Goal: Task Accomplishment & Management: Use online tool/utility

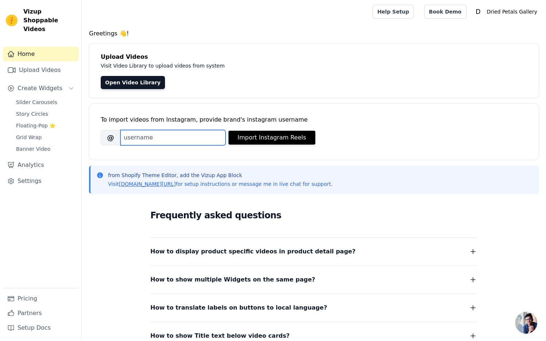
click at [186, 133] on input "Brand's Instagram Username" at bounding box center [172, 137] width 105 height 15
paste input "driedpetals_gallery"
type input "driedpetals_gallery"
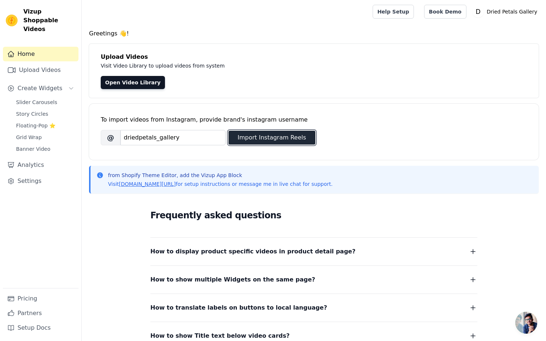
click at [266, 138] on button "Import Instagram Reels" at bounding box center [271, 138] width 87 height 14
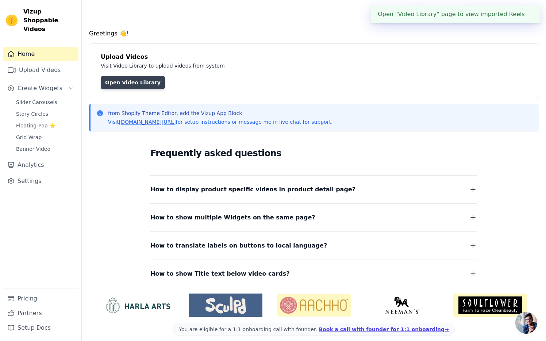
click at [131, 79] on link "Open Video Library" at bounding box center [133, 82] width 64 height 13
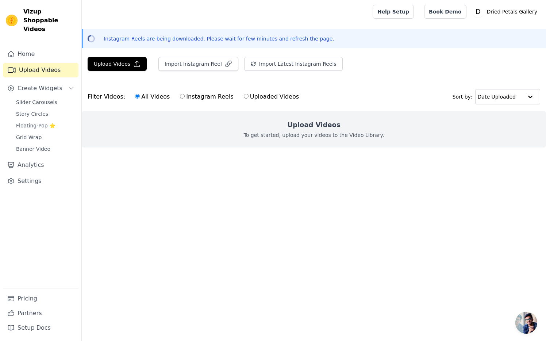
click at [183, 97] on label "Instagram Reels" at bounding box center [206, 96] width 54 height 9
click at [183, 97] on input "Instagram Reels" at bounding box center [182, 96] width 5 height 5
radio input "true"
click at [44, 98] on span "Slider Carousels" at bounding box center [36, 101] width 41 height 7
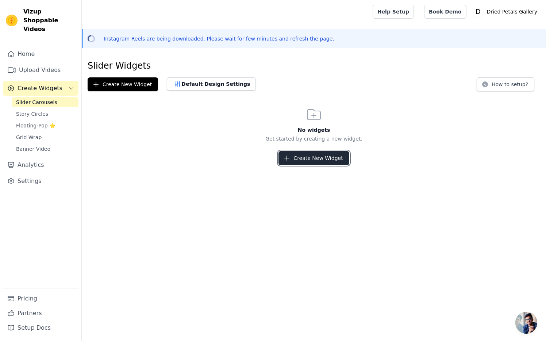
click at [306, 156] on button "Create New Widget" at bounding box center [313, 158] width 70 height 14
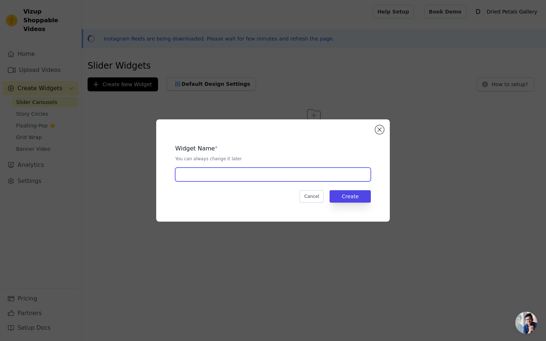
click at [257, 176] on input "text" at bounding box center [272, 174] width 195 height 14
type input "unboxing slider"
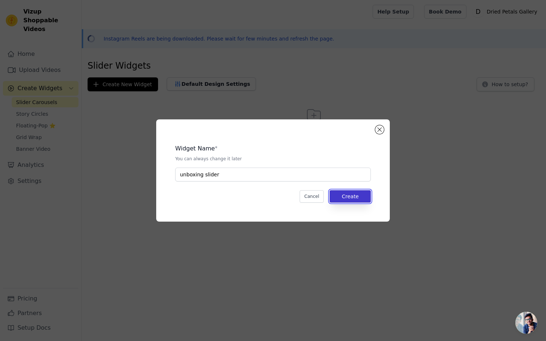
click at [344, 197] on button "Create" at bounding box center [349, 196] width 41 height 12
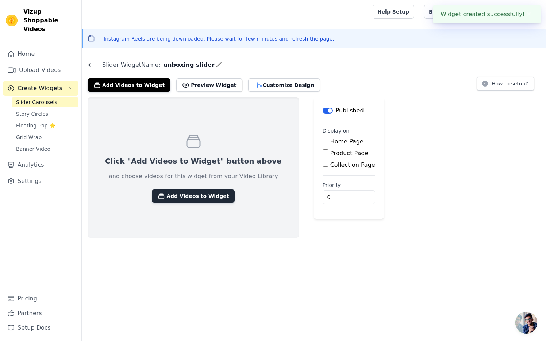
click at [186, 196] on button "Add Videos to Widget" at bounding box center [193, 195] width 83 height 13
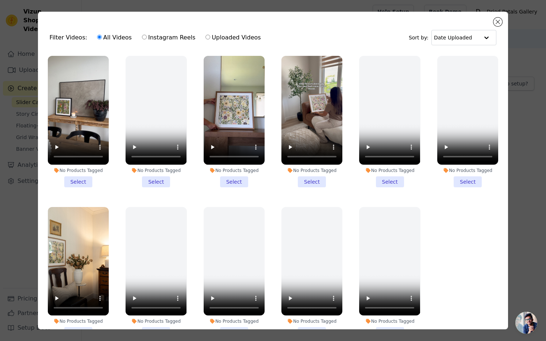
click at [79, 182] on li "No Products Tagged Select" at bounding box center [78, 121] width 61 height 131
click at [0, 0] on input "No Products Tagged Select" at bounding box center [0, 0] width 0 height 0
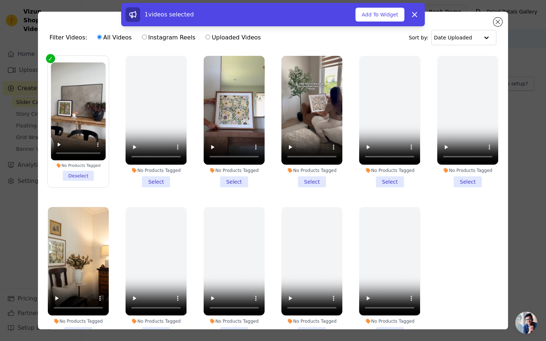
click at [233, 183] on li "No Products Tagged Select" at bounding box center [234, 121] width 61 height 131
click at [0, 0] on input "No Products Tagged Select" at bounding box center [0, 0] width 0 height 0
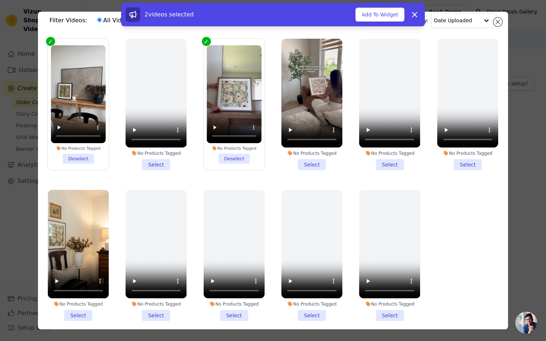
scroll to position [14, 0]
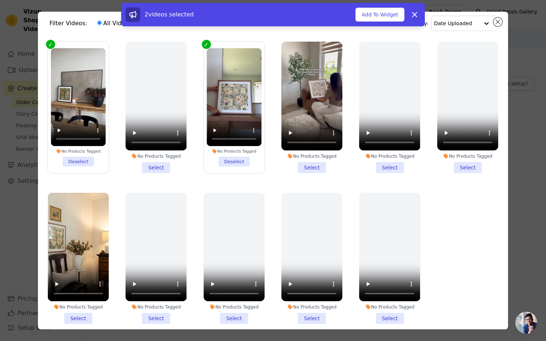
click at [71, 317] on li "No Products Tagged Select" at bounding box center [78, 258] width 61 height 131
click at [0, 0] on input "No Products Tagged Select" at bounding box center [0, 0] width 0 height 0
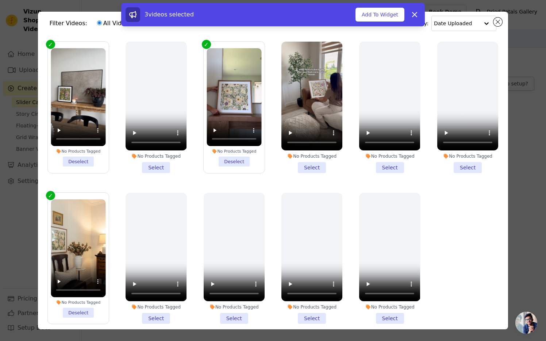
click at [386, 319] on li "No Products Tagged Select" at bounding box center [389, 258] width 61 height 131
click at [0, 0] on input "No Products Tagged Select" at bounding box center [0, 0] width 0 height 0
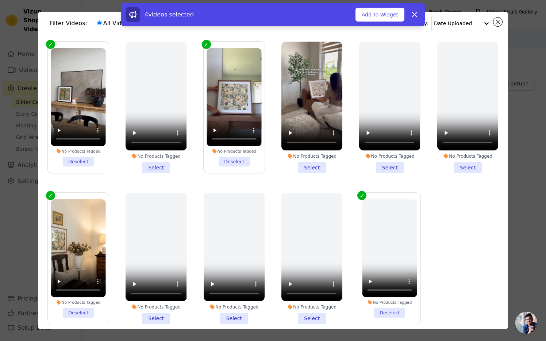
click at [386, 319] on label "No Products Tagged Deselect" at bounding box center [390, 258] width 62 height 132
click at [0, 0] on input "No Products Tagged Deselect" at bounding box center [0, 0] width 0 height 0
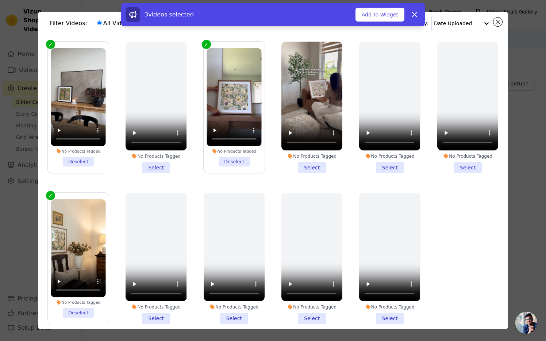
click at [310, 167] on li "No Products Tagged Select" at bounding box center [311, 107] width 61 height 131
click at [0, 0] on input "No Products Tagged Select" at bounding box center [0, 0] width 0 height 0
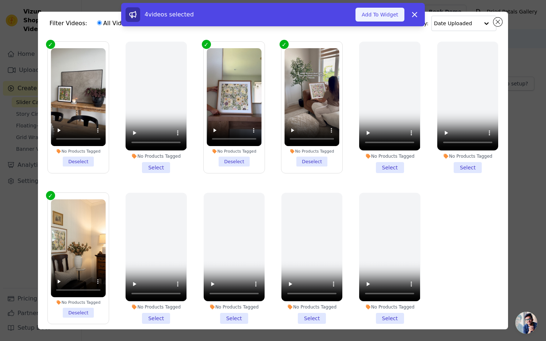
click at [387, 16] on button "Add To Widget" at bounding box center [379, 15] width 49 height 14
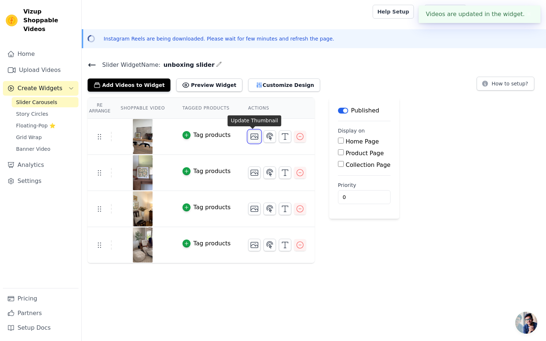
click at [256, 138] on icon "button" at bounding box center [254, 136] width 7 height 5
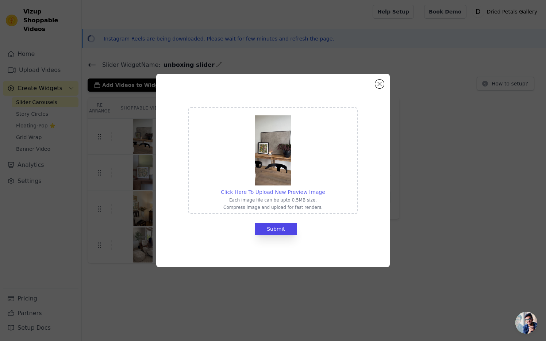
click at [276, 193] on span "Click Here To Upload New Preview Image" at bounding box center [273, 192] width 104 height 6
click at [325, 188] on input "Click Here To Upload New Preview Image Each image file can be upto 0.5MB size. …" at bounding box center [325, 188] width 0 height 0
click at [382, 83] on button "Close modal" at bounding box center [379, 84] width 9 height 9
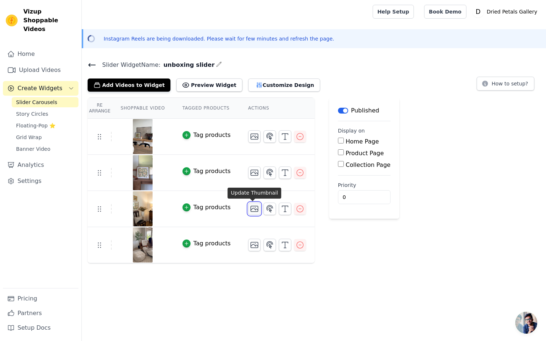
click at [251, 209] on icon "button" at bounding box center [254, 208] width 9 height 9
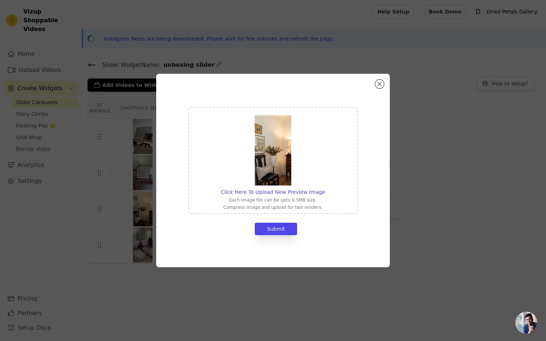
click at [273, 181] on img at bounding box center [273, 150] width 36 height 70
click at [325, 188] on input "Click Here To Upload New Preview Image Each image file can be upto 0.5MB size. …" at bounding box center [325, 188] width 0 height 0
type input "C:\fakepath\Courtenay_unboxing_No_Text_0001.jpg"
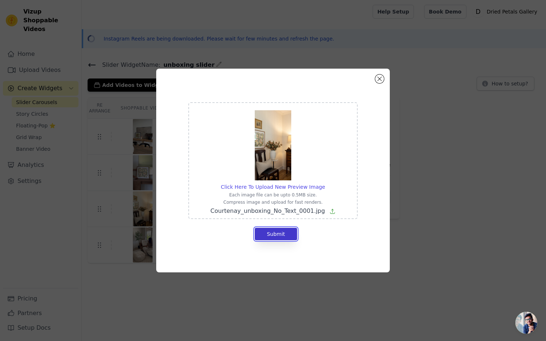
click at [286, 234] on button "Submit" at bounding box center [276, 234] width 42 height 12
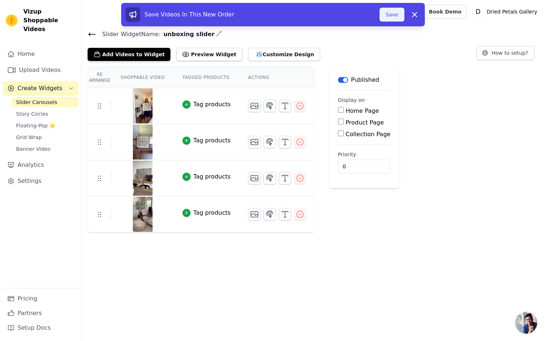
click at [394, 16] on button "Save" at bounding box center [391, 15] width 25 height 14
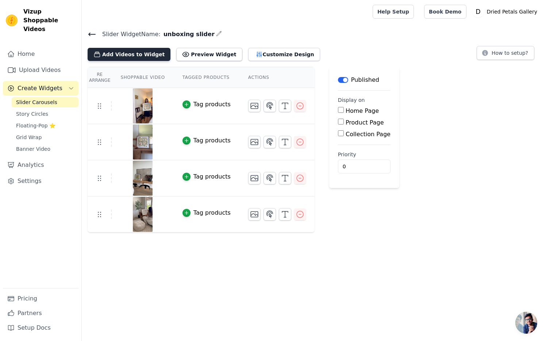
click at [140, 56] on button "Add Videos to Widget" at bounding box center [129, 54] width 83 height 13
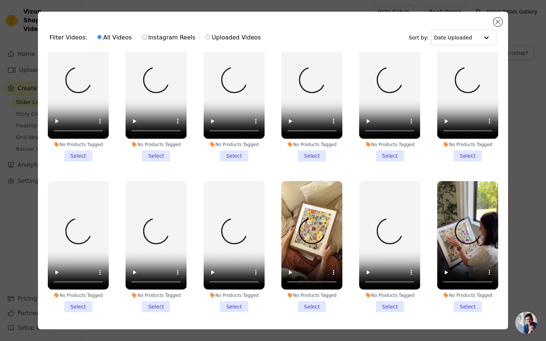
scroll to position [27, 0]
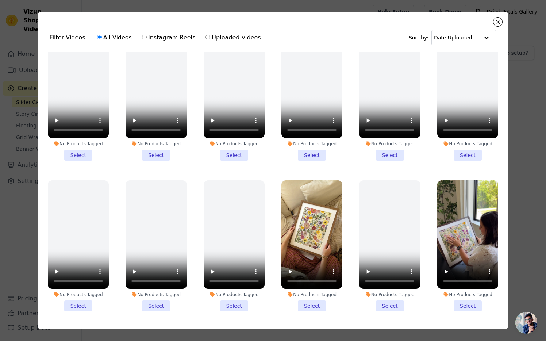
click at [312, 305] on li "No Products Tagged Select" at bounding box center [311, 245] width 61 height 131
click at [0, 0] on input "No Products Tagged Select" at bounding box center [0, 0] width 0 height 0
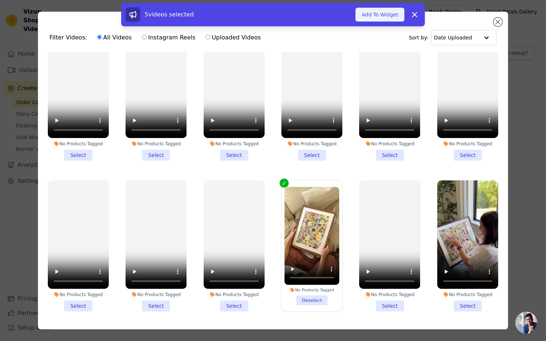
click at [387, 16] on button "Add To Widget" at bounding box center [379, 15] width 49 height 14
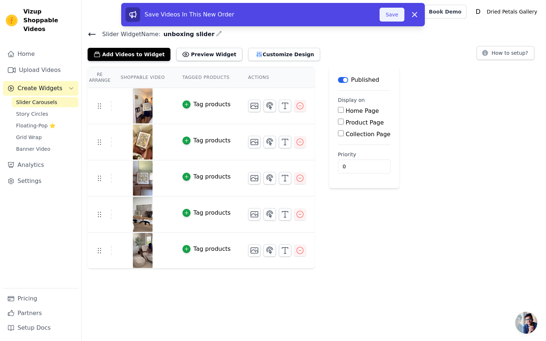
click at [395, 15] on button "Save" at bounding box center [391, 15] width 25 height 14
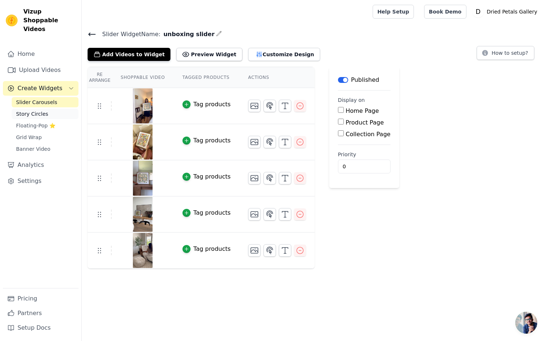
click at [39, 110] on span "Story Circles" at bounding box center [32, 113] width 32 height 7
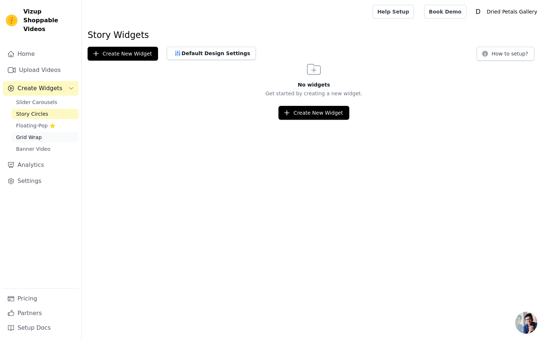
click at [38, 133] on span "Grid Wrap" at bounding box center [29, 136] width 26 height 7
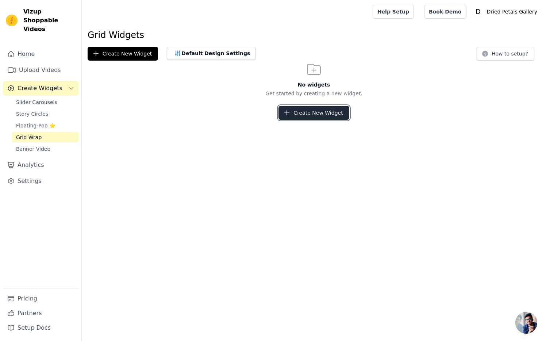
click at [322, 114] on button "Create New Widget" at bounding box center [313, 113] width 70 height 14
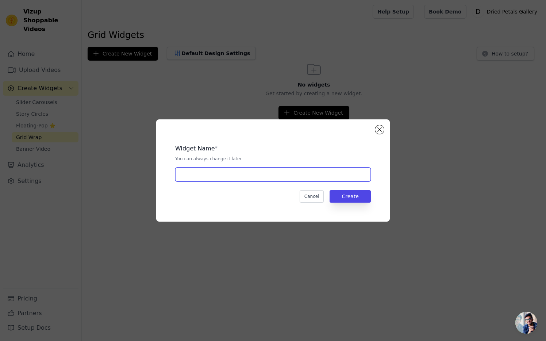
click at [281, 178] on input "text" at bounding box center [272, 174] width 195 height 14
type input "unboxing grid"
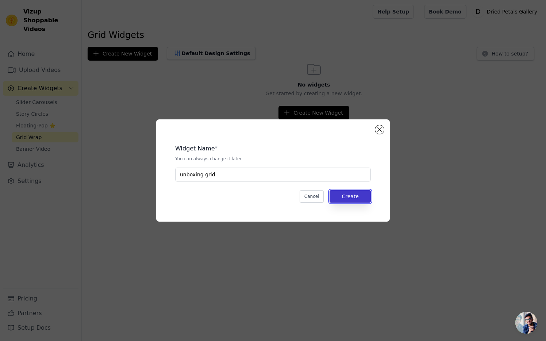
click at [353, 195] on button "Create" at bounding box center [349, 196] width 41 height 12
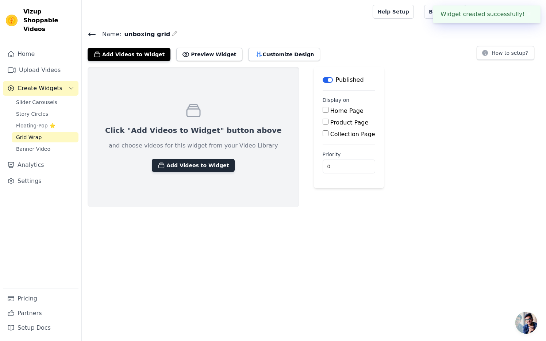
click at [195, 169] on button "Add Videos to Widget" at bounding box center [193, 165] width 83 height 13
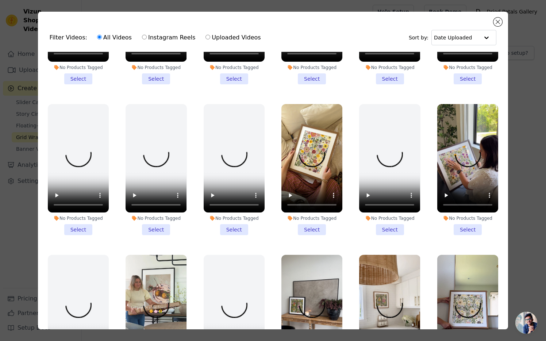
scroll to position [112, 0]
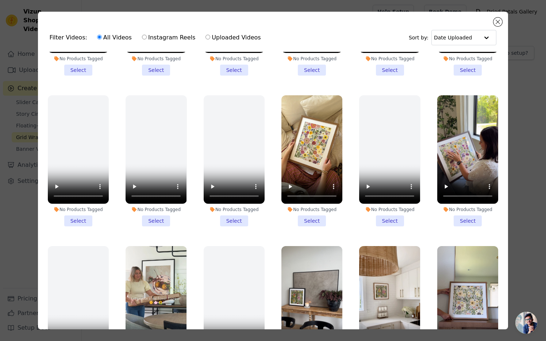
click at [311, 224] on li "No Products Tagged Select" at bounding box center [311, 160] width 61 height 131
click at [0, 0] on input "No Products Tagged Select" at bounding box center [0, 0] width 0 height 0
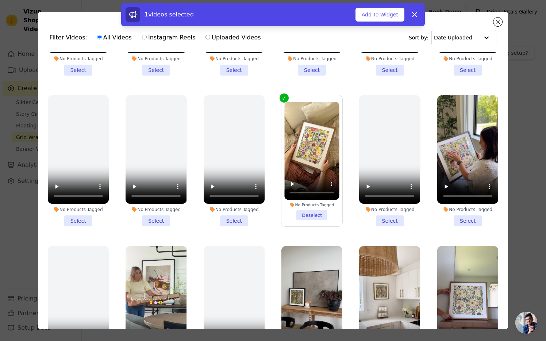
click at [464, 221] on li "No Products Tagged Select" at bounding box center [467, 160] width 61 height 131
click at [0, 0] on input "No Products Tagged Select" at bounding box center [0, 0] width 0 height 0
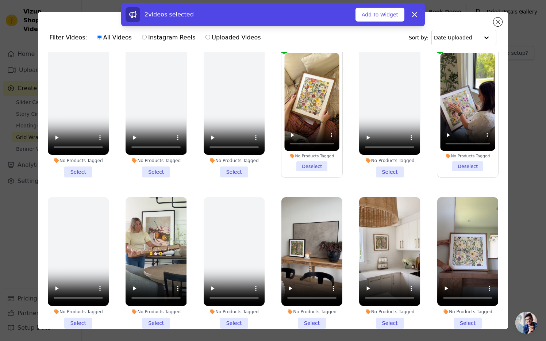
scroll to position [175, 0]
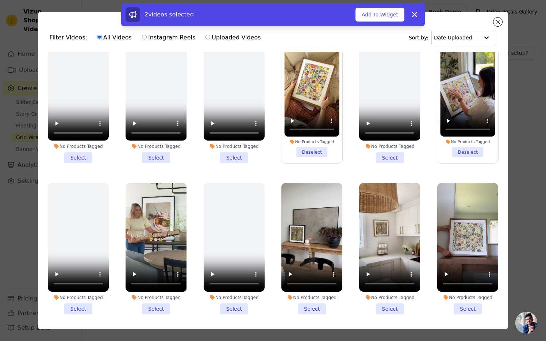
click at [158, 310] on li "No Products Tagged Select" at bounding box center [155, 248] width 61 height 131
click at [0, 0] on input "No Products Tagged Select" at bounding box center [0, 0] width 0 height 0
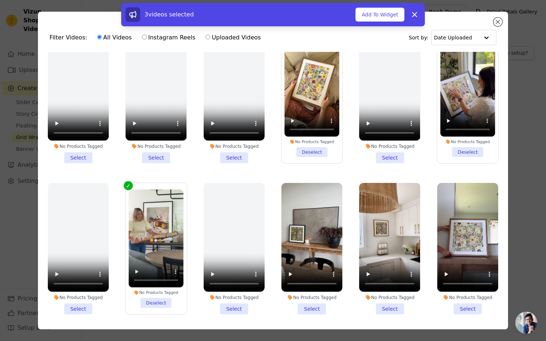
click at [394, 307] on li "No Products Tagged Select" at bounding box center [389, 248] width 61 height 131
click at [0, 0] on input "No Products Tagged Select" at bounding box center [0, 0] width 0 height 0
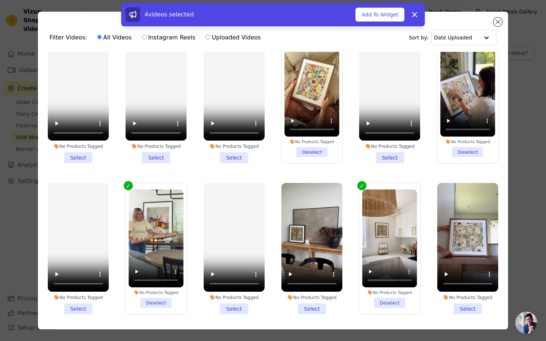
click at [313, 308] on li "No Products Tagged Select" at bounding box center [311, 248] width 61 height 131
click at [0, 0] on input "No Products Tagged Select" at bounding box center [0, 0] width 0 height 0
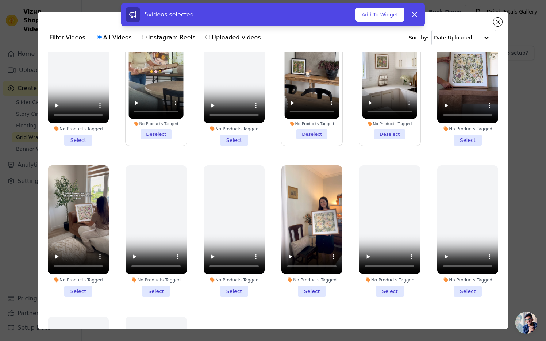
scroll to position [437, 0]
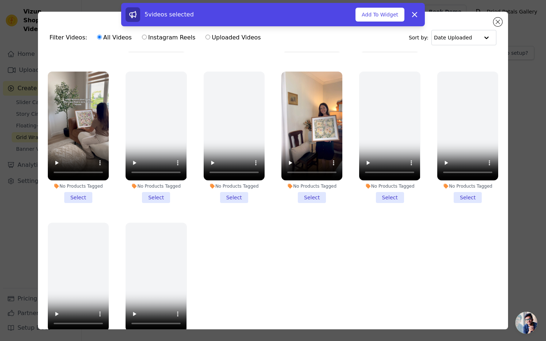
click at [315, 199] on li "No Products Tagged Select" at bounding box center [311, 136] width 61 height 131
click at [0, 0] on input "No Products Tagged Select" at bounding box center [0, 0] width 0 height 0
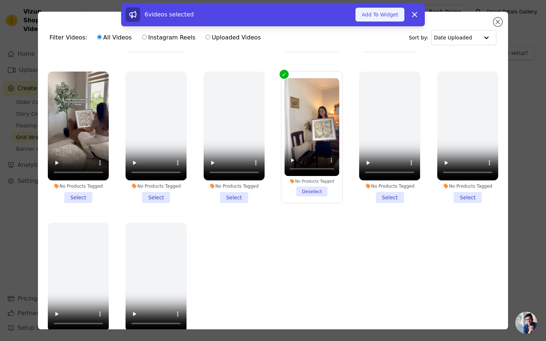
click at [384, 19] on button "Add To Widget" at bounding box center [379, 15] width 49 height 14
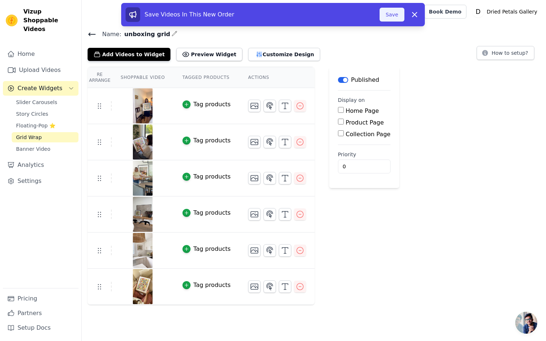
click at [394, 14] on button "Save" at bounding box center [391, 15] width 25 height 14
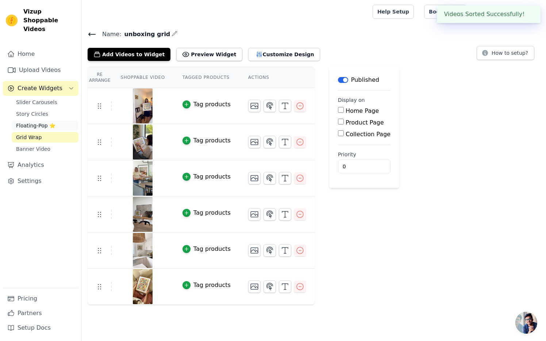
click at [32, 122] on span "Floating-Pop ⭐" at bounding box center [35, 125] width 39 height 7
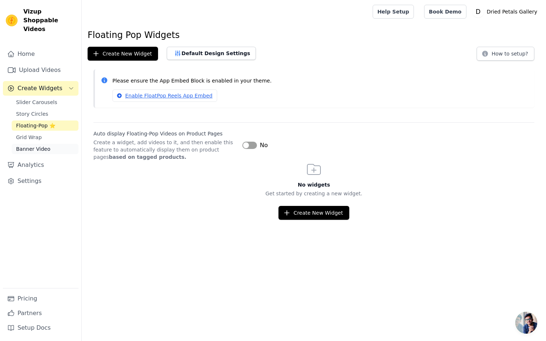
click at [34, 145] on span "Banner Video" at bounding box center [33, 148] width 34 height 7
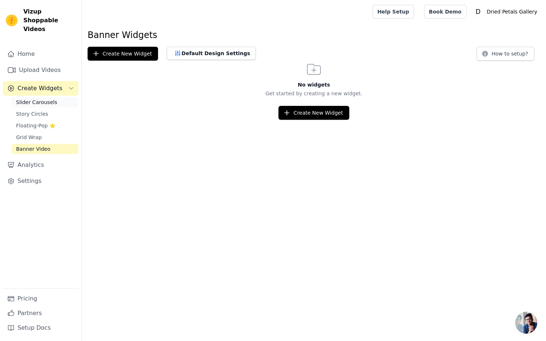
click at [34, 98] on span "Slider Carousels" at bounding box center [36, 101] width 41 height 7
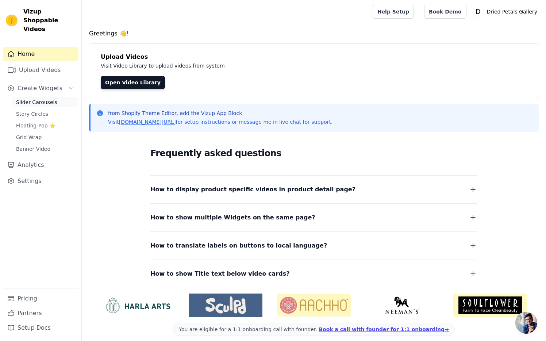
click at [40, 98] on span "Slider Carousels" at bounding box center [36, 101] width 41 height 7
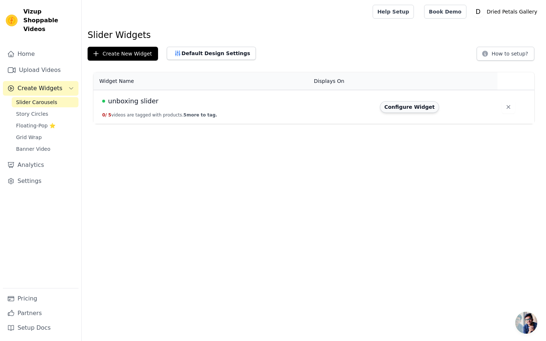
click at [423, 106] on button "Configure Widget" at bounding box center [409, 107] width 59 height 12
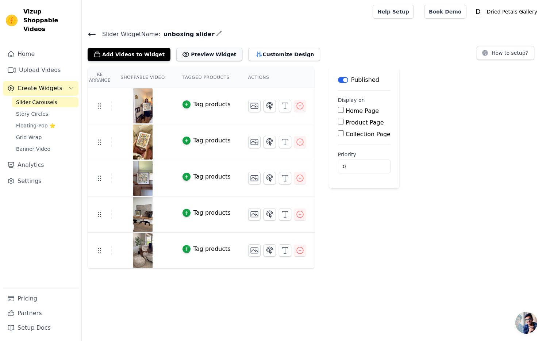
click at [198, 55] on button "Preview Widget" at bounding box center [209, 54] width 66 height 13
click at [338, 111] on input "Home Page" at bounding box center [341, 110] width 6 height 6
checkbox input "true"
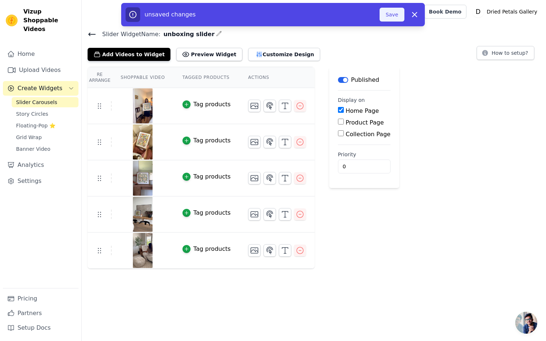
click at [392, 19] on button "Save" at bounding box center [391, 15] width 25 height 14
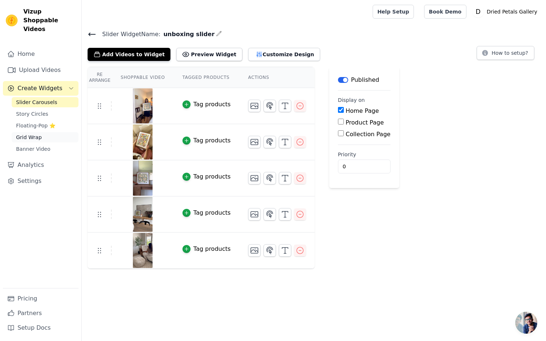
click at [34, 133] on span "Grid Wrap" at bounding box center [29, 136] width 26 height 7
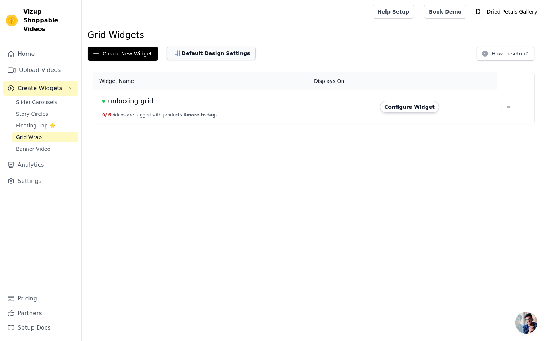
click at [209, 55] on button "Default Design Settings" at bounding box center [211, 53] width 89 height 13
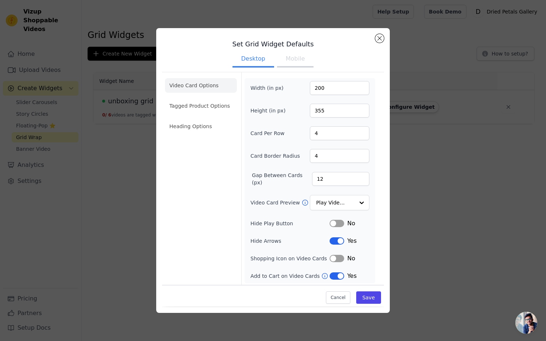
click at [299, 63] on button "Mobile" at bounding box center [295, 59] width 36 height 16
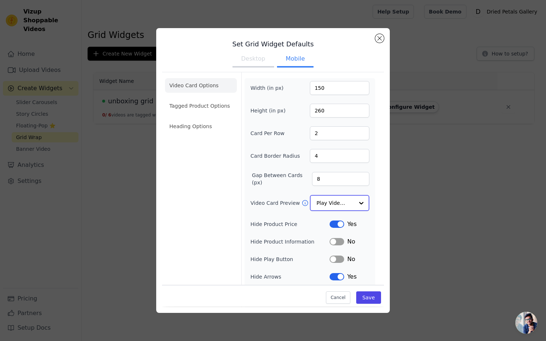
click at [363, 206] on div at bounding box center [361, 202] width 15 height 15
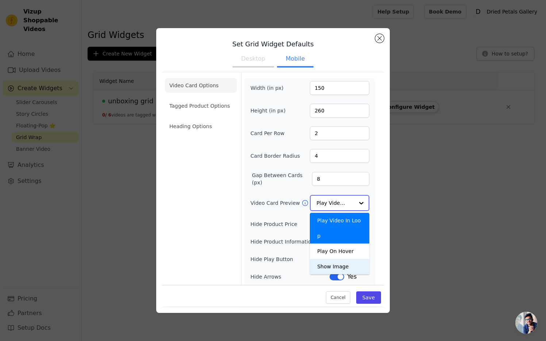
click at [344, 259] on div "Show Image" at bounding box center [339, 266] width 59 height 15
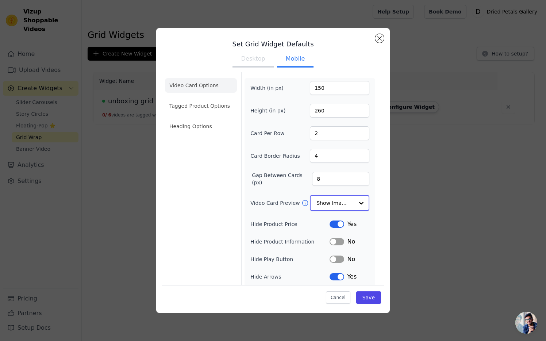
click at [352, 203] on input "Video Card Preview" at bounding box center [335, 202] width 38 height 15
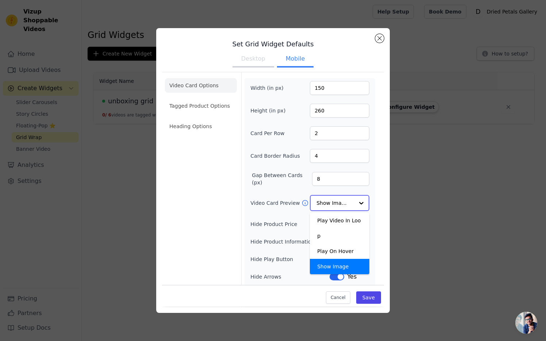
click at [345, 259] on div "Show Image" at bounding box center [339, 266] width 59 height 15
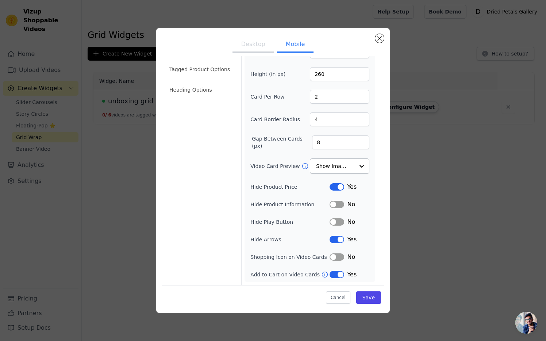
scroll to position [36, 0]
click at [332, 274] on button "Label" at bounding box center [336, 274] width 15 height 7
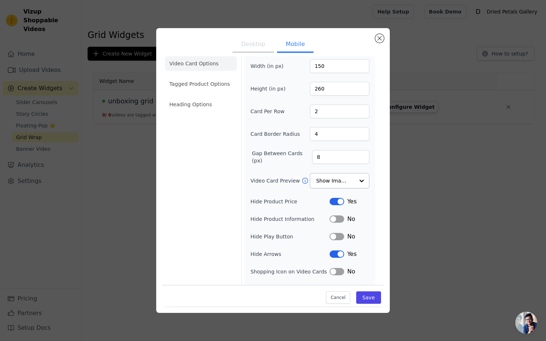
scroll to position [16, 0]
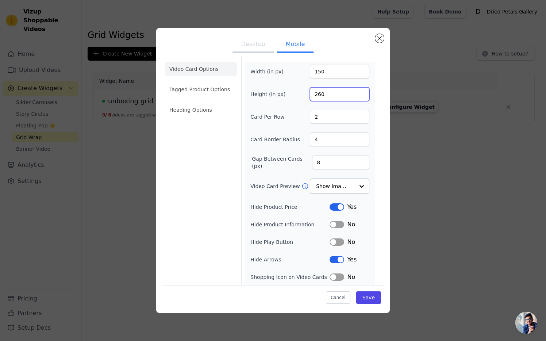
click at [320, 94] on input "260" at bounding box center [339, 94] width 59 height 14
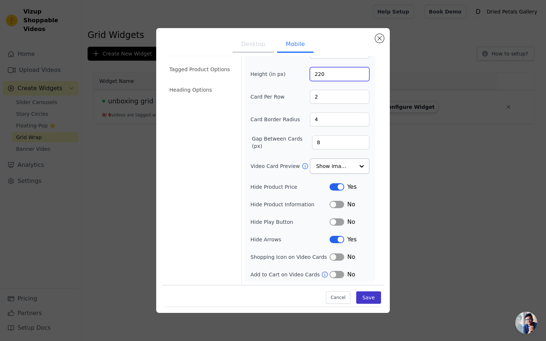
type input "220"
click at [368, 297] on button "Save" at bounding box center [368, 297] width 25 height 12
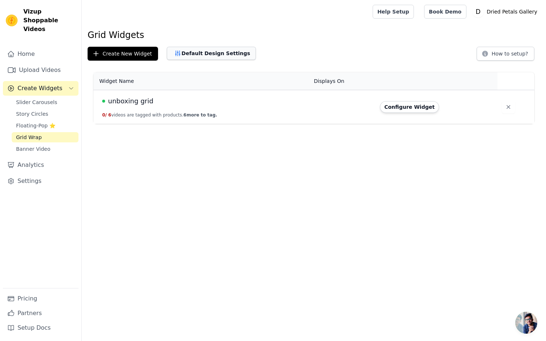
click at [217, 52] on button "Default Design Settings" at bounding box center [211, 53] width 89 height 13
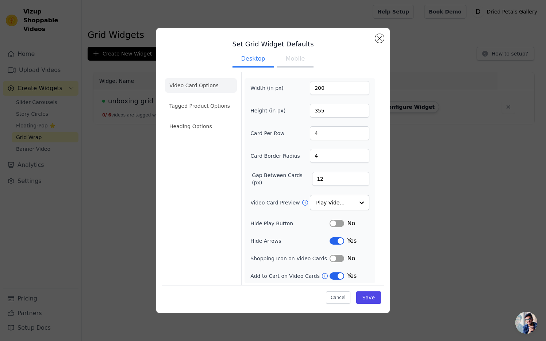
scroll to position [1, 0]
click at [336, 201] on input "Video Card Preview" at bounding box center [335, 201] width 38 height 15
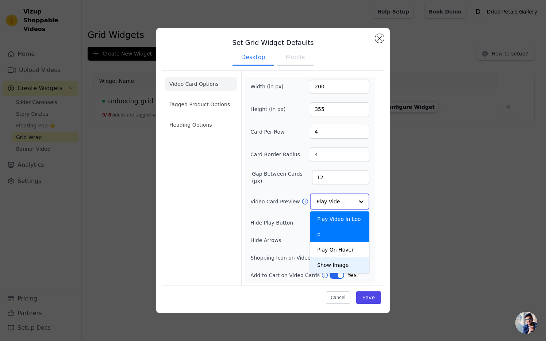
click at [338, 257] on div "Show Image" at bounding box center [339, 264] width 59 height 15
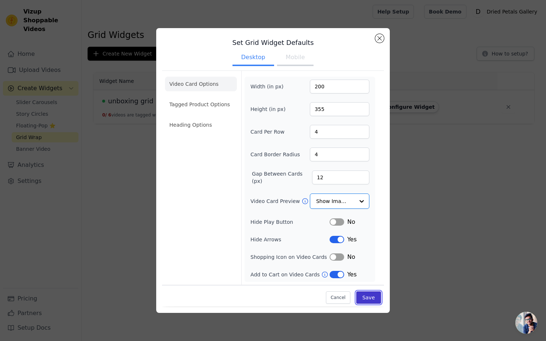
click at [372, 301] on button "Save" at bounding box center [368, 297] width 25 height 12
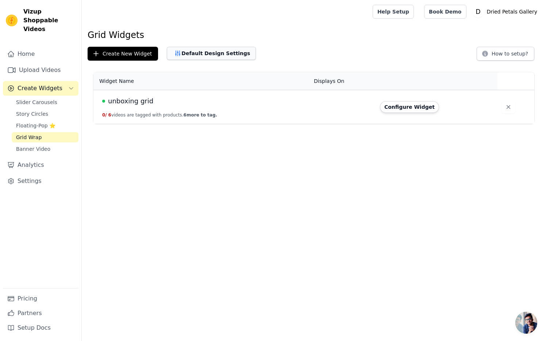
click at [228, 55] on button "Default Design Settings" at bounding box center [211, 53] width 89 height 13
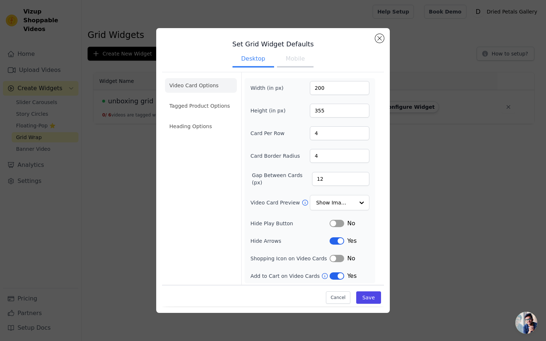
click at [292, 64] on button "Mobile" at bounding box center [295, 59] width 36 height 16
click at [262, 60] on button "Desktop" at bounding box center [253, 59] width 42 height 16
click at [349, 204] on input "Video Card Preview" at bounding box center [335, 202] width 38 height 15
click at [375, 208] on form "Width (in px) 200 Height (in px) 355 Card Per Row 4 Card Border Radius 4 Gap Be…" at bounding box center [309, 179] width 137 height 214
click at [295, 56] on button "Mobile" at bounding box center [295, 58] width 36 height 16
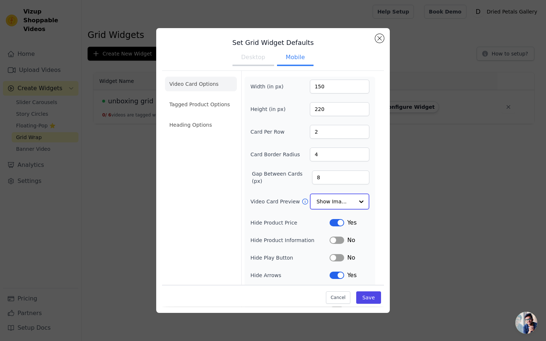
click at [347, 206] on input "Video Card Preview" at bounding box center [335, 201] width 38 height 15
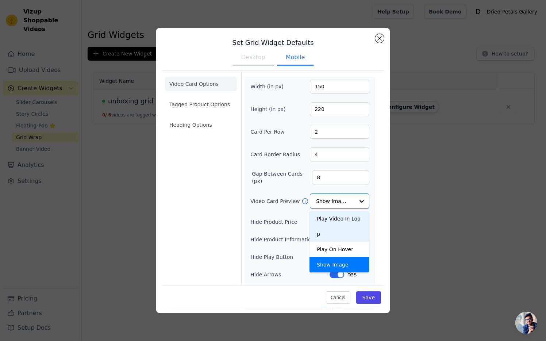
click at [264, 207] on div "Video Card Preview Play Video In Loop Play On Hover Show Image Option Show Imag…" at bounding box center [309, 200] width 119 height 15
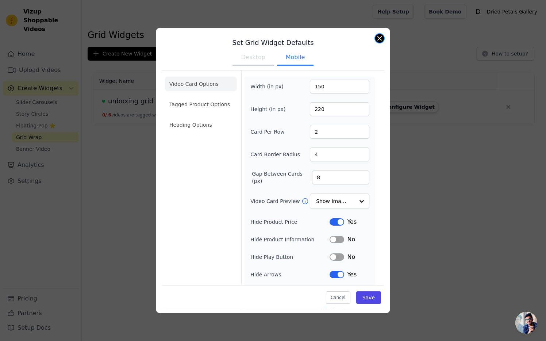
click at [379, 40] on button "Close modal" at bounding box center [379, 38] width 9 height 9
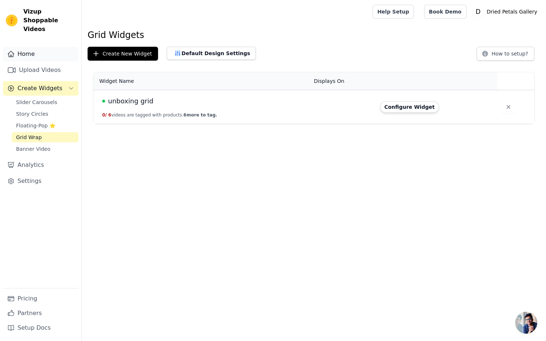
click at [38, 47] on link "Home" at bounding box center [40, 54] width 75 height 15
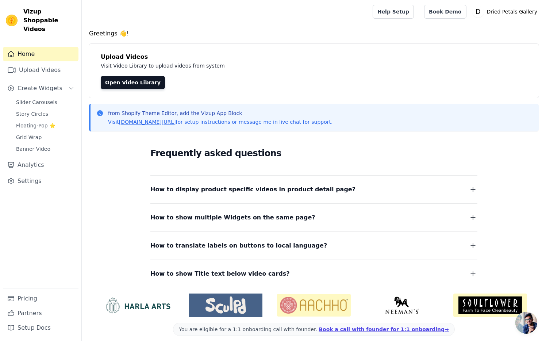
scroll to position [7, 0]
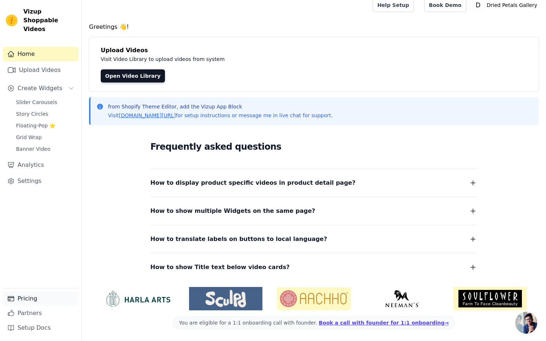
click at [30, 297] on link "Pricing" at bounding box center [40, 298] width 75 height 15
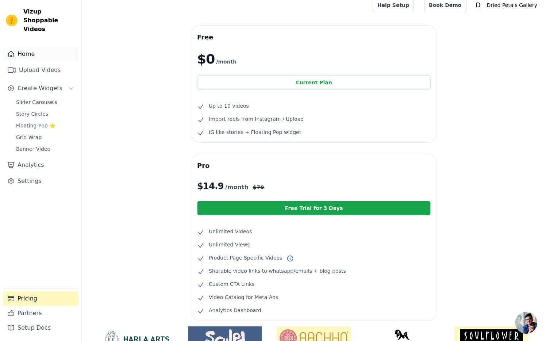
click at [38, 47] on link "Home" at bounding box center [40, 54] width 75 height 15
